Goal: Browse casually

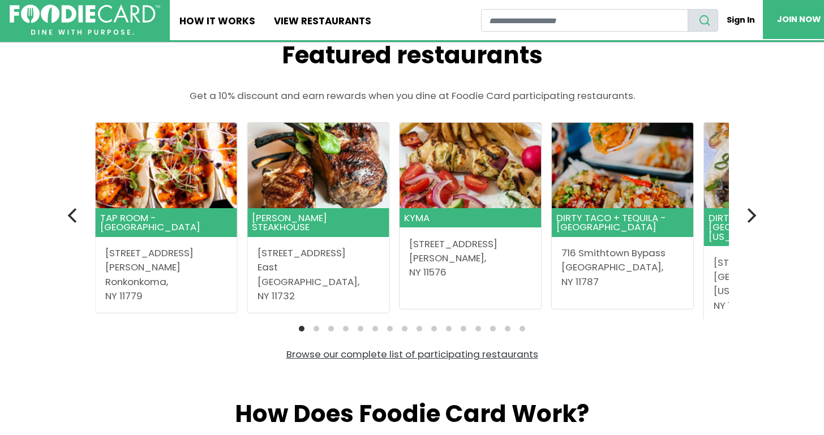
scroll to position [293, 0]
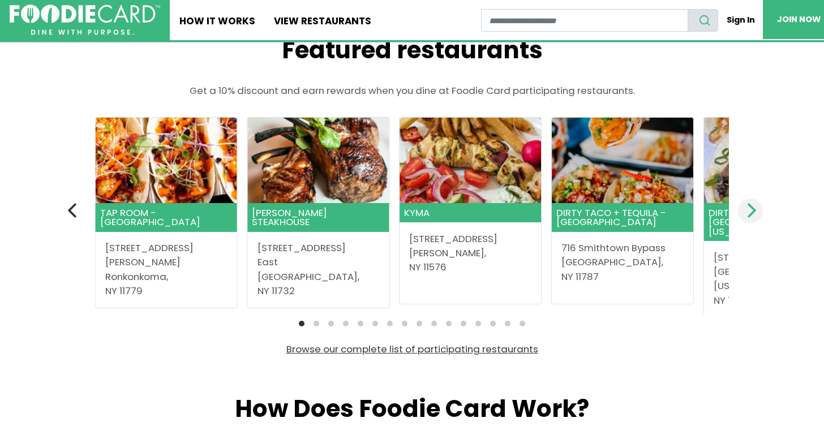
click at [751, 209] on icon "Next" at bounding box center [750, 210] width 15 height 15
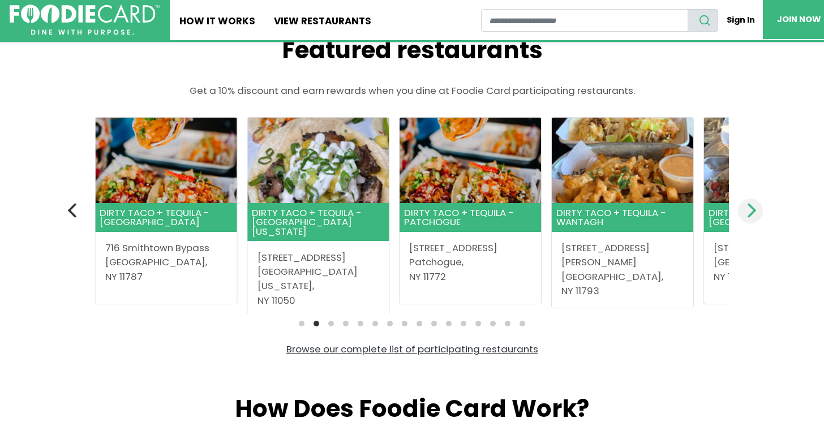
click at [751, 209] on icon "Next" at bounding box center [750, 210] width 15 height 15
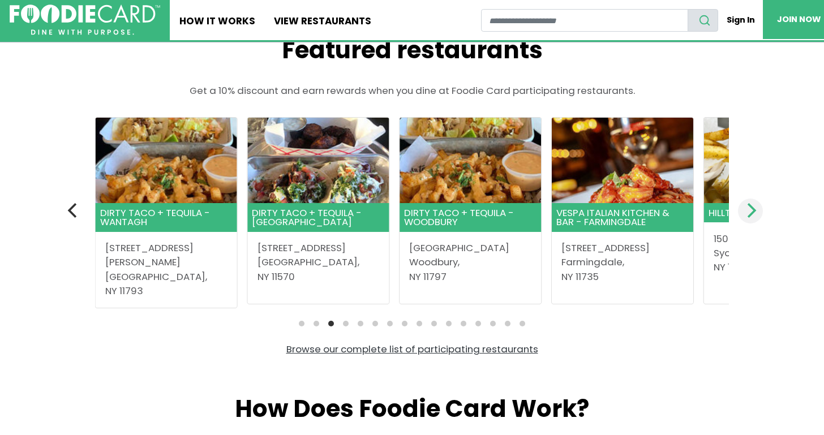
click at [751, 209] on icon "Next" at bounding box center [750, 210] width 15 height 15
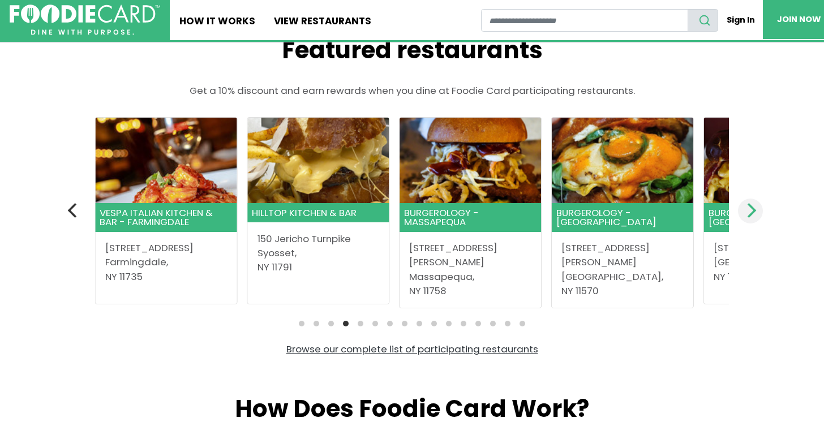
click at [751, 209] on icon "Next" at bounding box center [750, 210] width 15 height 15
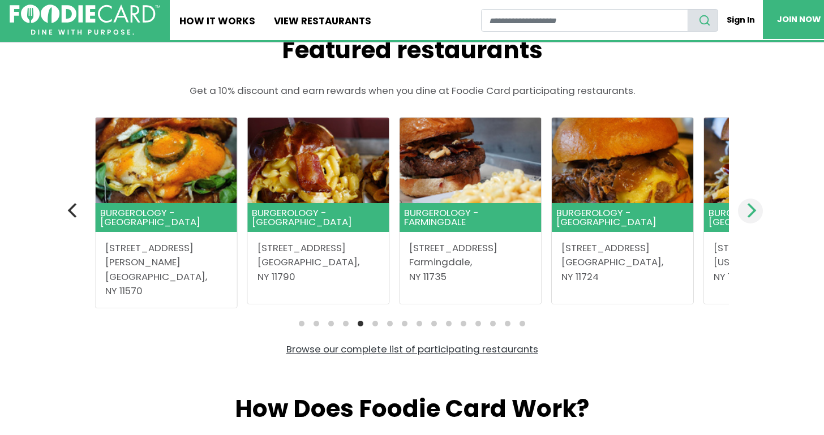
click at [751, 209] on icon "Next" at bounding box center [750, 210] width 15 height 15
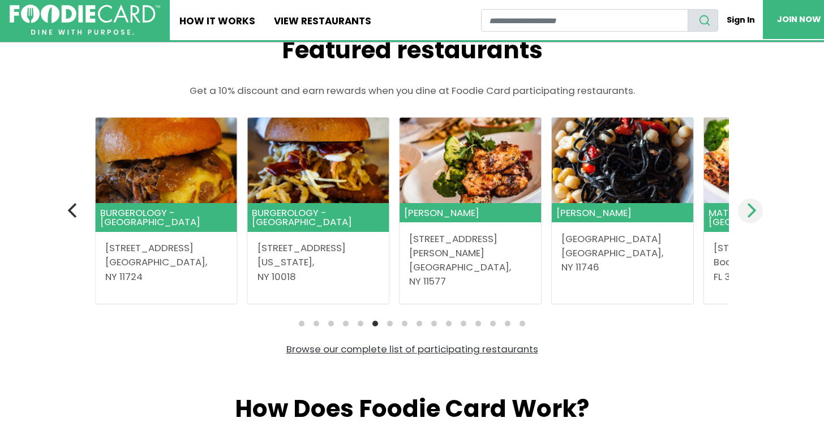
click at [751, 209] on icon "Next" at bounding box center [750, 210] width 15 height 15
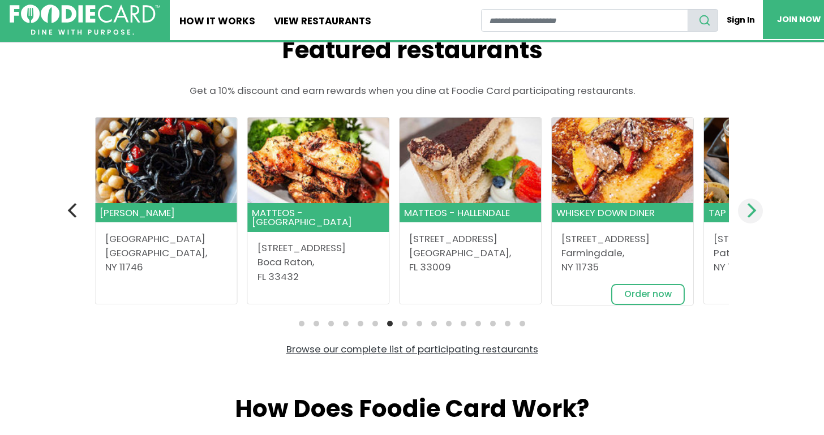
click at [751, 209] on icon "Next" at bounding box center [750, 210] width 15 height 15
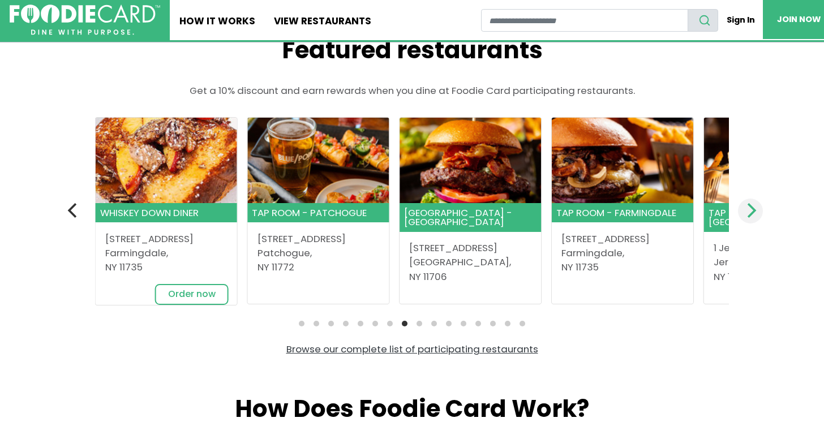
click at [751, 209] on icon "Next" at bounding box center [750, 210] width 15 height 15
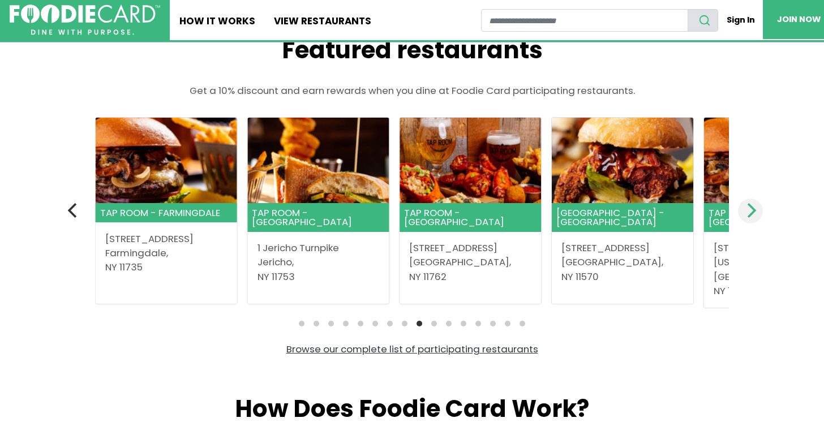
click at [751, 209] on icon "Next" at bounding box center [750, 210] width 15 height 15
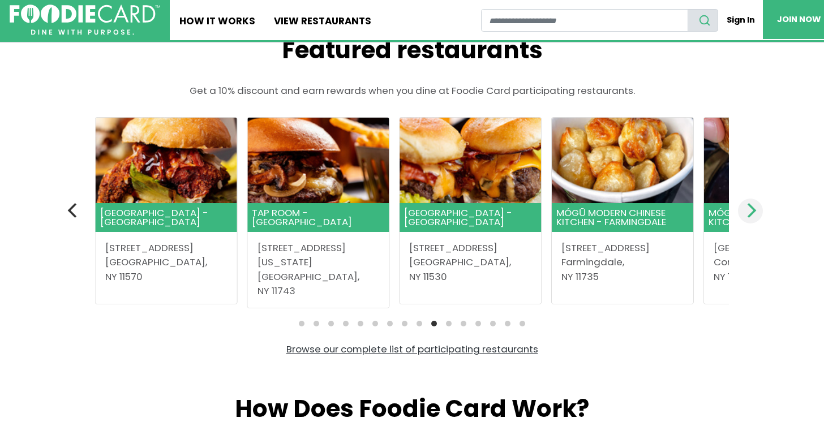
click at [751, 209] on icon "Next" at bounding box center [750, 210] width 15 height 15
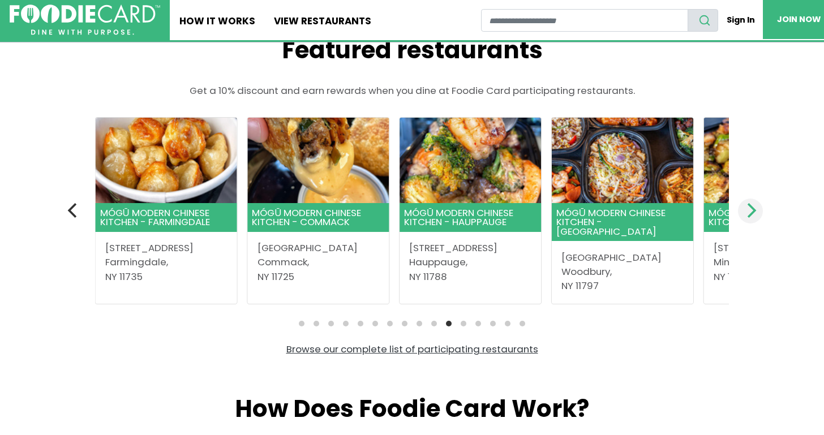
click at [751, 209] on icon "Next" at bounding box center [750, 210] width 15 height 15
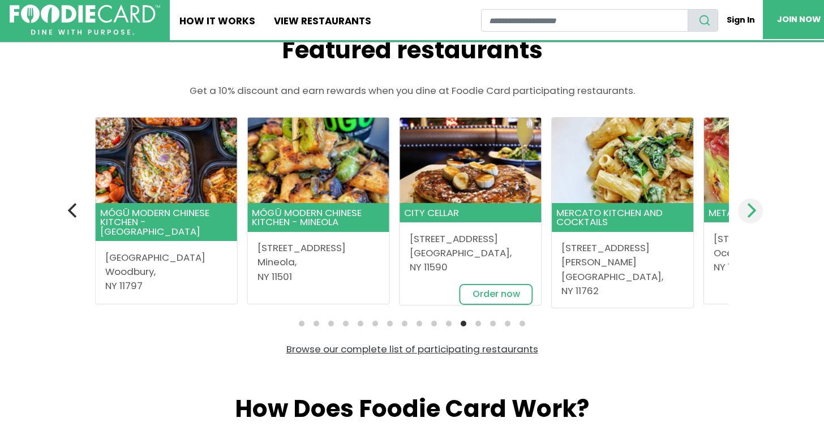
click at [751, 209] on icon "Next" at bounding box center [750, 210] width 15 height 15
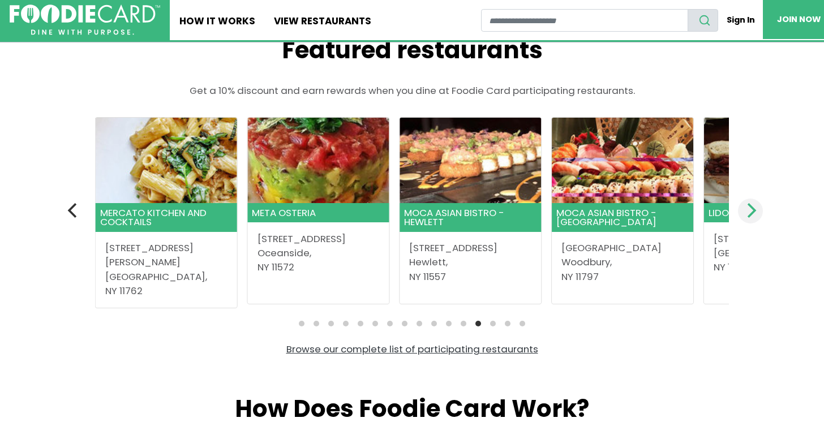
click at [751, 209] on icon "Next" at bounding box center [750, 210] width 15 height 15
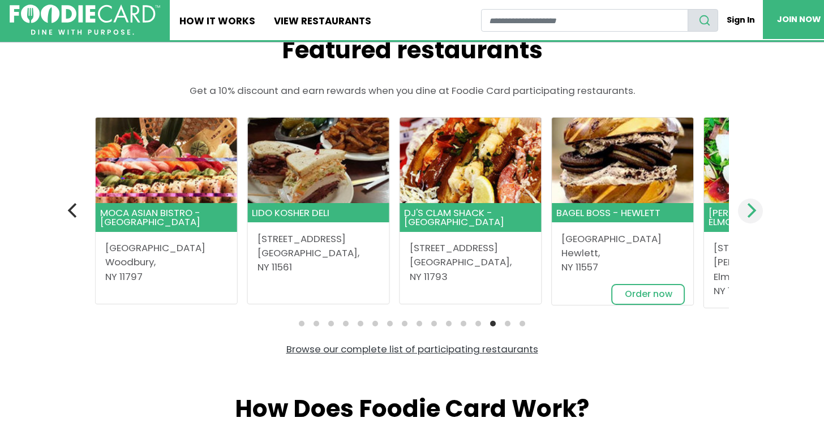
click at [751, 209] on icon "Next" at bounding box center [750, 210] width 15 height 15
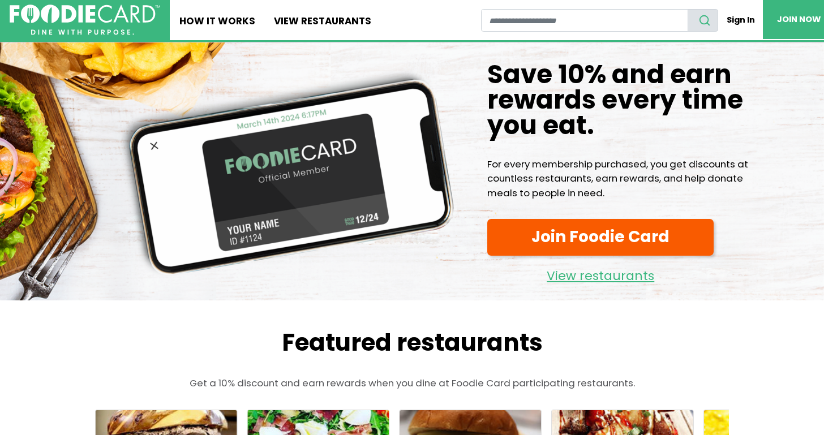
scroll to position [0, 0]
